Goal: Task Accomplishment & Management: Manage account settings

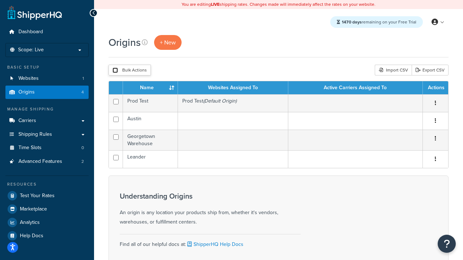
click at [115, 71] on input "checkbox" at bounding box center [114, 70] width 5 height 5
checkbox input "true"
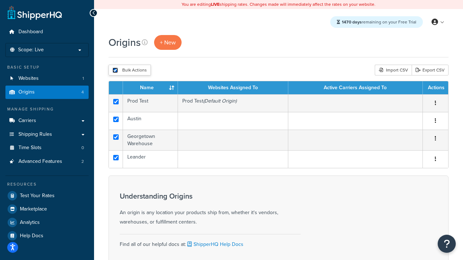
checkbox input "true"
click at [0, 0] on button "Delete" at bounding box center [0, 0] width 0 height 0
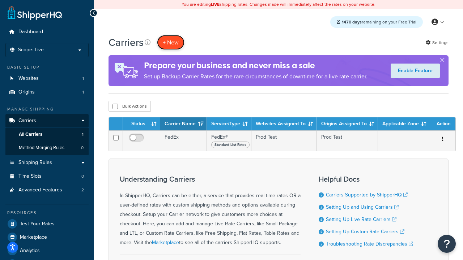
click at [171, 42] on button "+ New" at bounding box center [170, 42] width 27 height 15
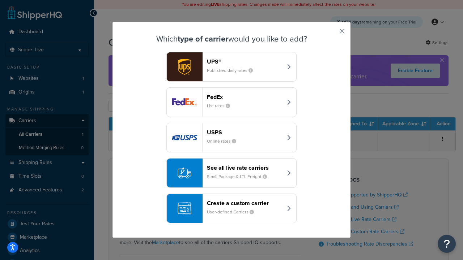
click at [231, 102] on div "FedEx List rates" at bounding box center [245, 102] width 76 height 17
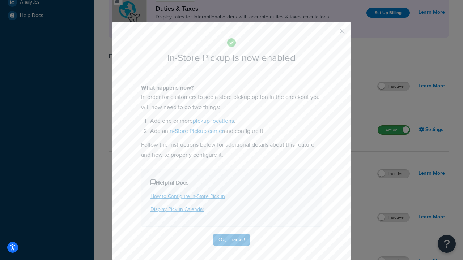
scroll to position [248, 0]
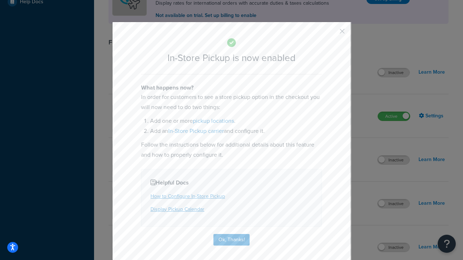
click at [331, 34] on button "button" at bounding box center [331, 34] width 2 height 2
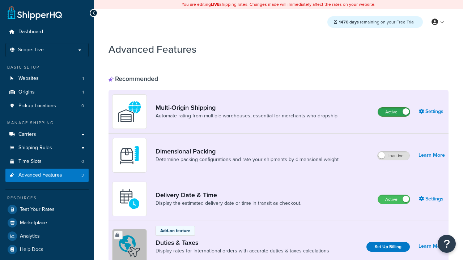
click at [394, 112] on label "Active" at bounding box center [394, 112] width 32 height 9
click at [394, 200] on label "Active" at bounding box center [394, 199] width 32 height 9
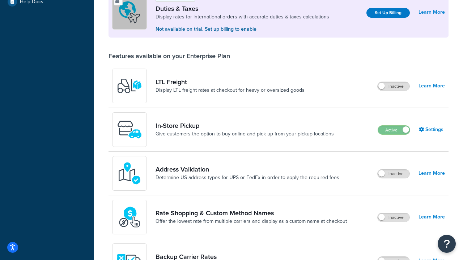
scroll to position [221, 0]
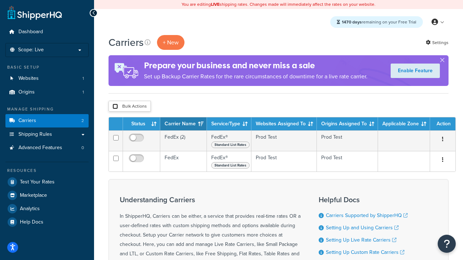
click at [115, 107] on input "checkbox" at bounding box center [114, 106] width 5 height 5
checkbox input "true"
click at [0, 0] on button "Delete" at bounding box center [0, 0] width 0 height 0
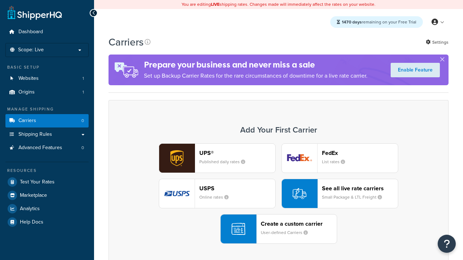
click at [278, 194] on div "UPS® Published daily rates FedEx List rates USPS Online rates See all live rate…" at bounding box center [278, 194] width 325 height 101
click at [360, 153] on header "FedEx" at bounding box center [360, 153] width 76 height 7
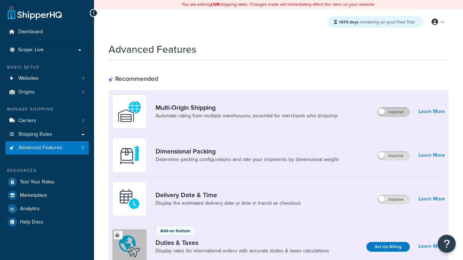
click at [393, 112] on label "Inactive" at bounding box center [393, 112] width 32 height 9
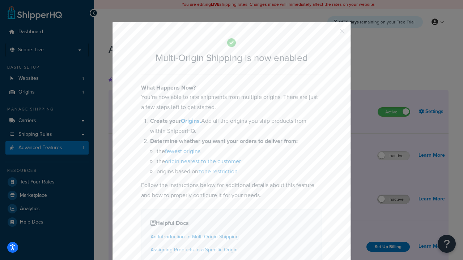
click at [331, 34] on button "button" at bounding box center [331, 34] width 2 height 2
click at [393, 200] on label "Inactive" at bounding box center [393, 199] width 32 height 9
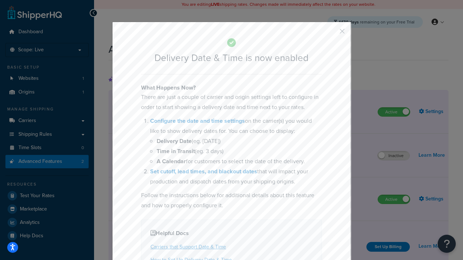
click at [331, 34] on button "button" at bounding box center [331, 34] width 2 height 2
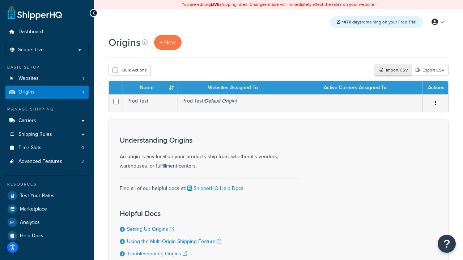
click at [392, 71] on div "Import CSV" at bounding box center [393, 70] width 37 height 11
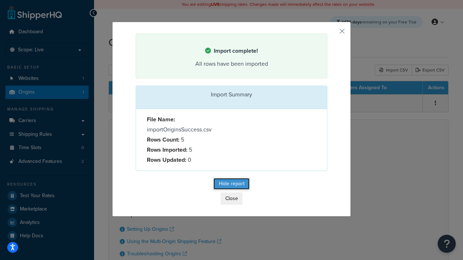
click at [231, 185] on button "Hide report" at bounding box center [231, 184] width 36 height 12
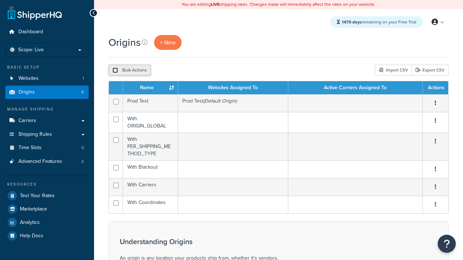
click at [115, 71] on input "checkbox" at bounding box center [114, 70] width 5 height 5
checkbox input "true"
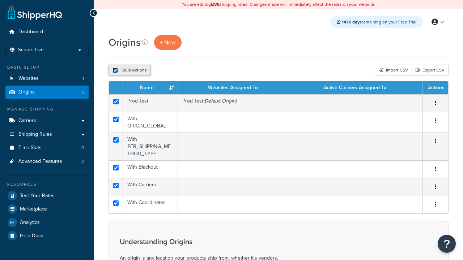
checkbox input "true"
click at [166, 71] on button "Duplicate" at bounding box center [165, 70] width 30 height 11
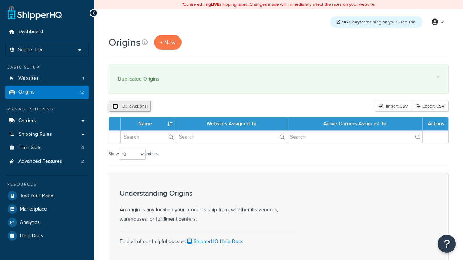
click at [115, 107] on input "checkbox" at bounding box center [114, 106] width 5 height 5
checkbox input "true"
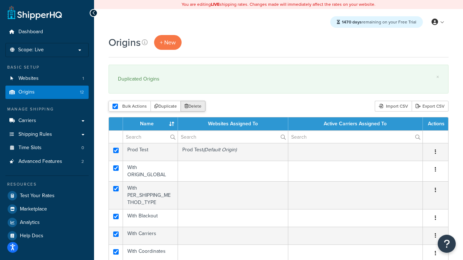
click at [195, 107] on button "Delete" at bounding box center [192, 106] width 25 height 11
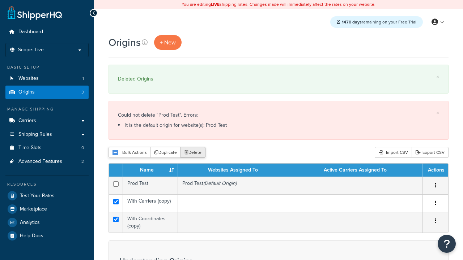
click at [195, 153] on button "Delete" at bounding box center [192, 152] width 25 height 11
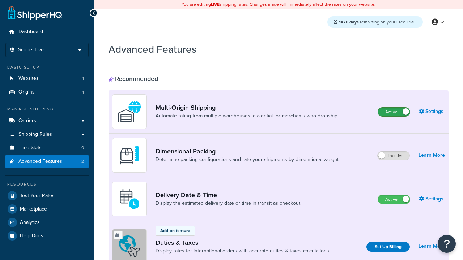
click at [394, 112] on label "Active" at bounding box center [394, 112] width 32 height 9
click at [394, 200] on label "Active" at bounding box center [394, 199] width 32 height 9
